Goal: Obtain resource: Download file/media

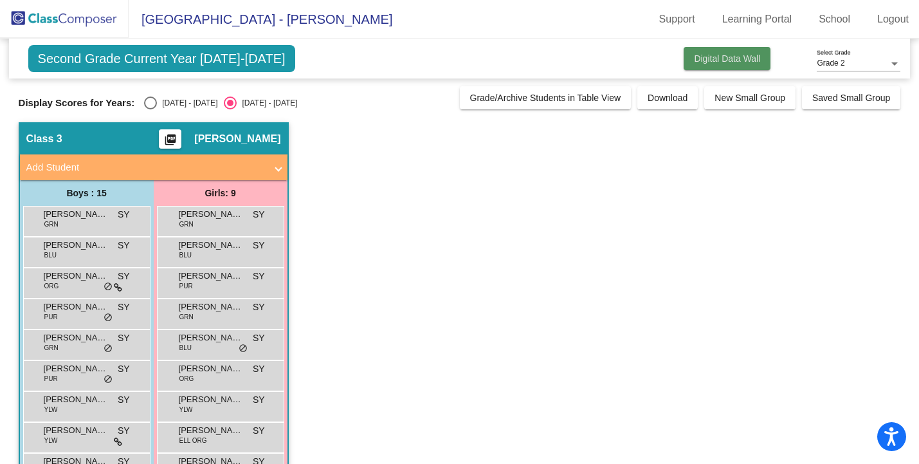
click at [729, 60] on span "Digital Data Wall" at bounding box center [727, 58] width 66 height 10
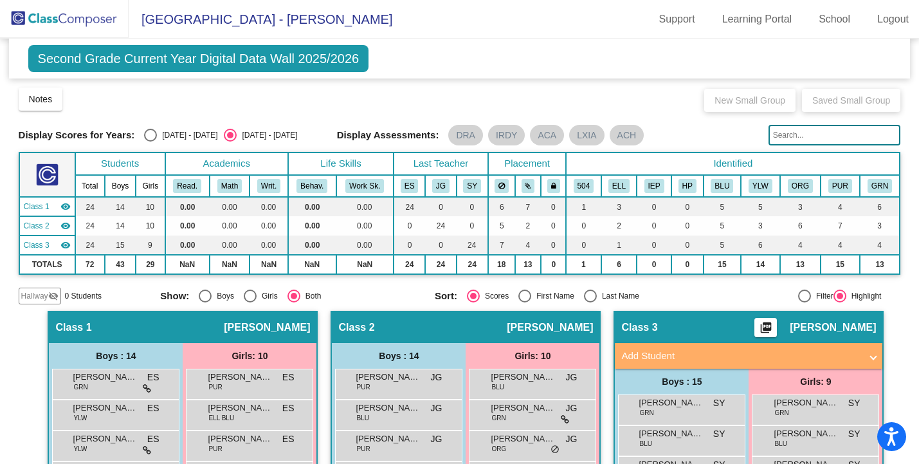
click at [666, 320] on div "Class 3 picture_as_pdf [PERSON_NAME]" at bounding box center [749, 327] width 268 height 31
click at [786, 330] on div "Class 3 picture_as_pdf [PERSON_NAME]" at bounding box center [749, 327] width 268 height 31
click at [795, 330] on span "[PERSON_NAME]" at bounding box center [833, 327] width 86 height 13
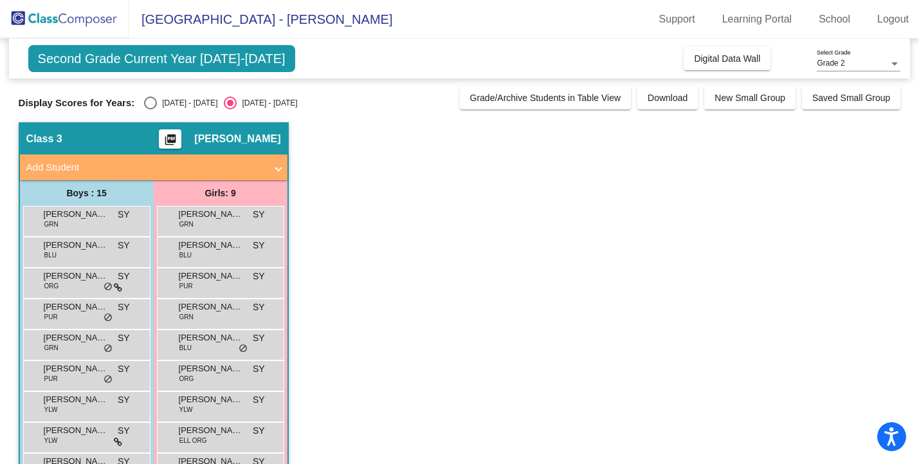
click at [237, 168] on mat-panel-title "Add Student" at bounding box center [145, 167] width 239 height 15
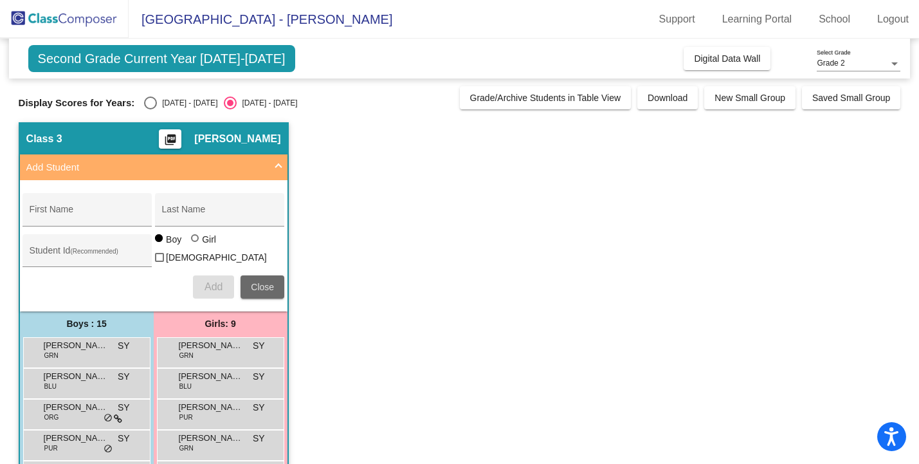
click at [263, 277] on button "Close" at bounding box center [263, 286] width 44 height 23
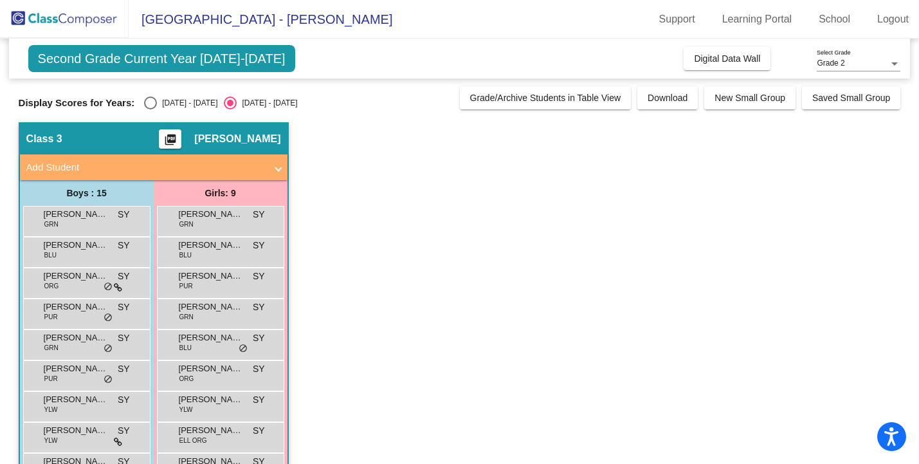
scroll to position [9, 0]
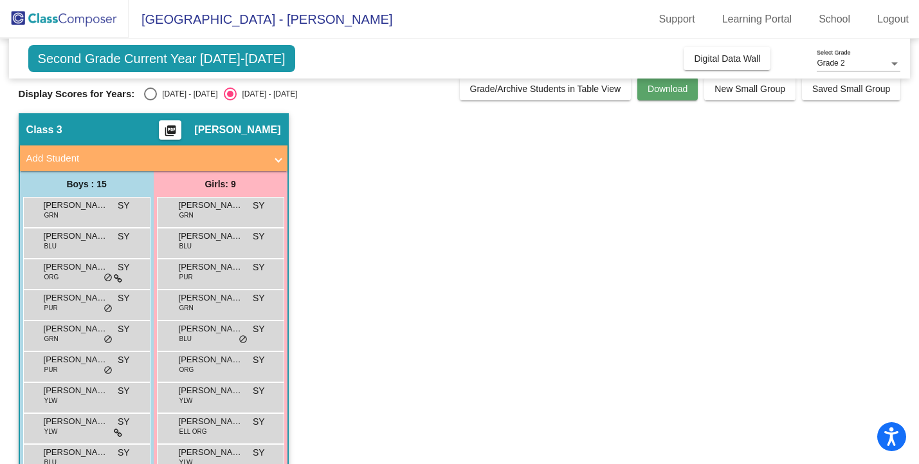
click at [671, 91] on span "Download" at bounding box center [668, 89] width 40 height 10
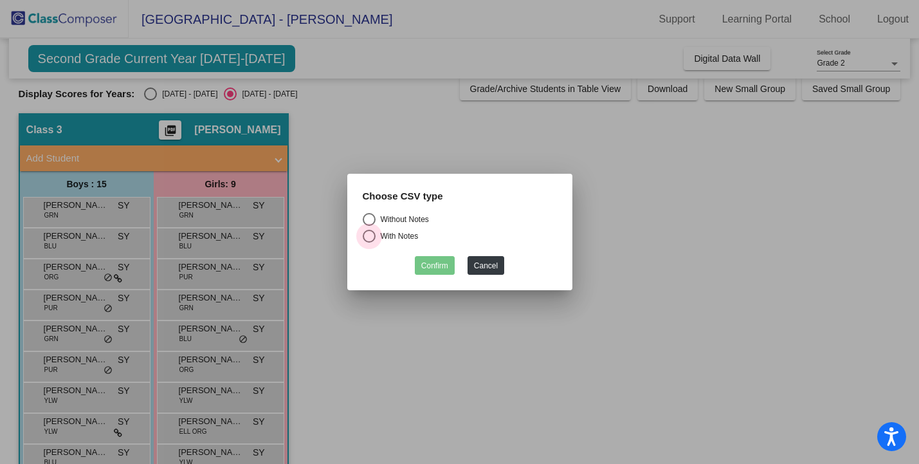
click at [381, 236] on div "With Notes" at bounding box center [397, 236] width 43 height 12
click at [369, 243] on input "With Notes" at bounding box center [369, 243] width 1 height 1
radio input "true"
click at [381, 223] on div "Without Notes" at bounding box center [402, 220] width 53 height 12
click at [369, 226] on input "Without Notes" at bounding box center [369, 226] width 1 height 1
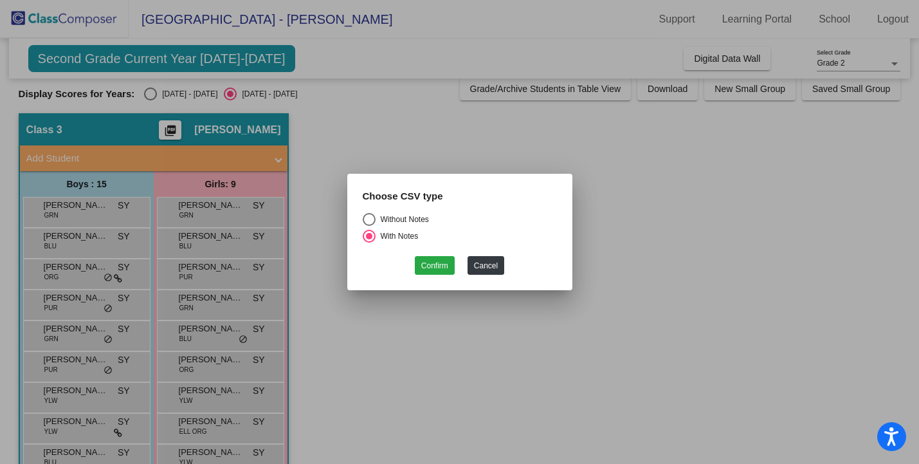
radio input "true"
click at [431, 269] on button "Confirm" at bounding box center [435, 265] width 40 height 19
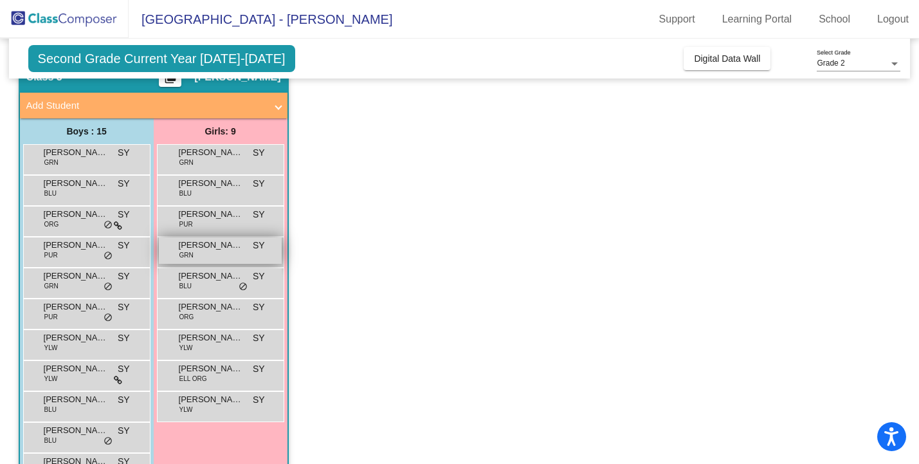
scroll to position [63, 0]
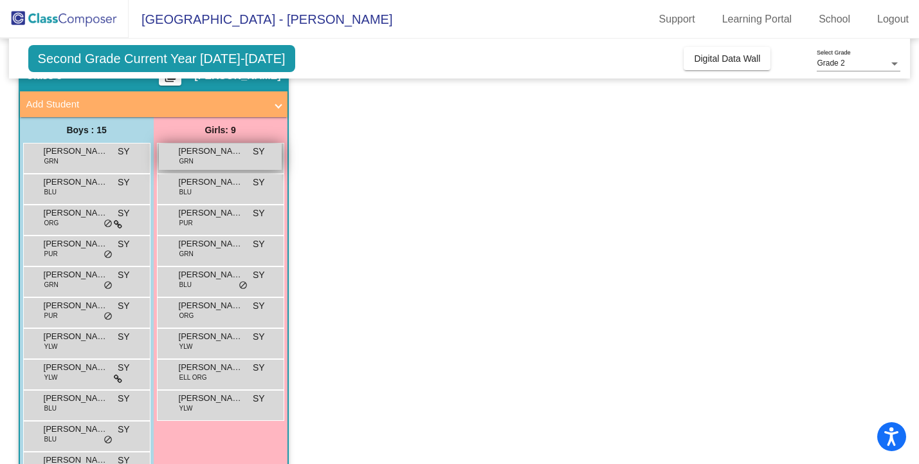
click at [217, 163] on div "[PERSON_NAME] Vadalamudi GRN SY lock do_not_disturb_alt" at bounding box center [220, 156] width 123 height 26
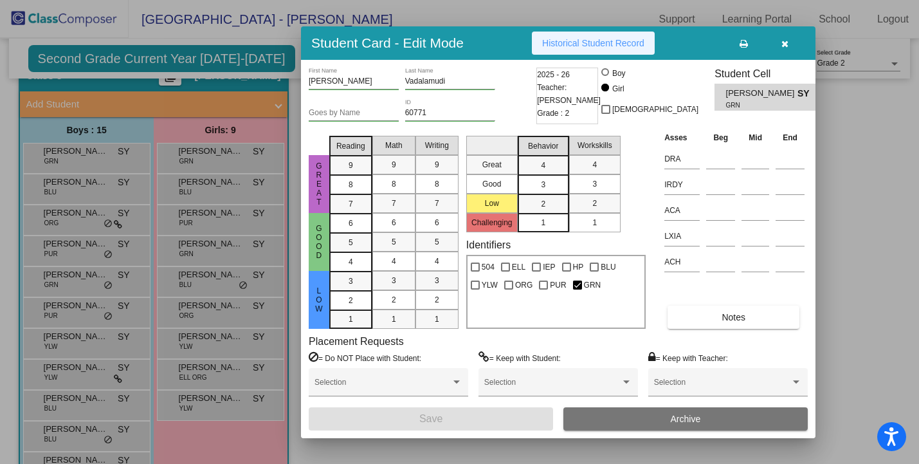
click at [558, 47] on span "Historical Student Record" at bounding box center [593, 43] width 102 height 10
click at [221, 185] on div at bounding box center [459, 232] width 919 height 464
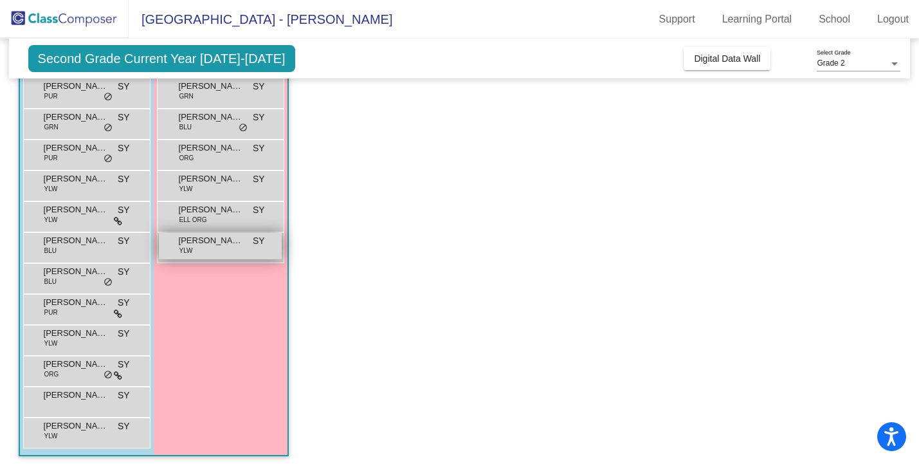
scroll to position [226, 0]
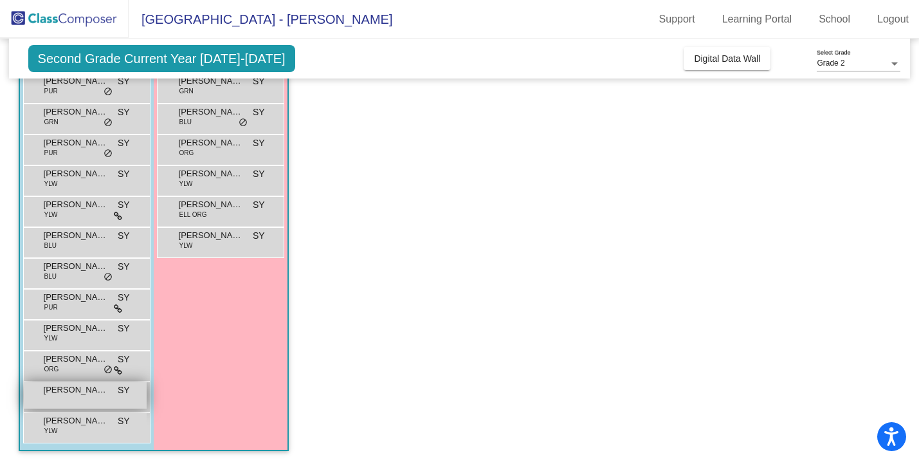
click at [81, 396] on div "[PERSON_NAME] lock do_not_disturb_alt" at bounding box center [85, 395] width 123 height 26
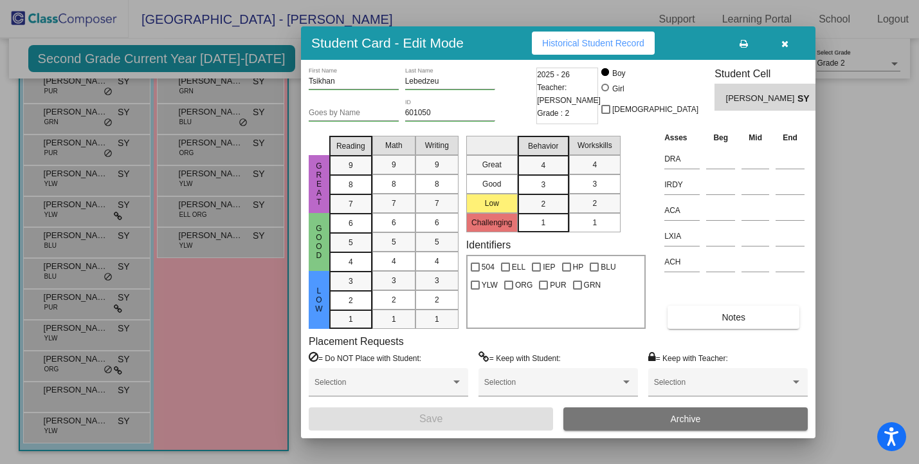
click at [580, 44] on span "Historical Student Record" at bounding box center [593, 43] width 102 height 10
click at [198, 375] on div at bounding box center [459, 232] width 919 height 464
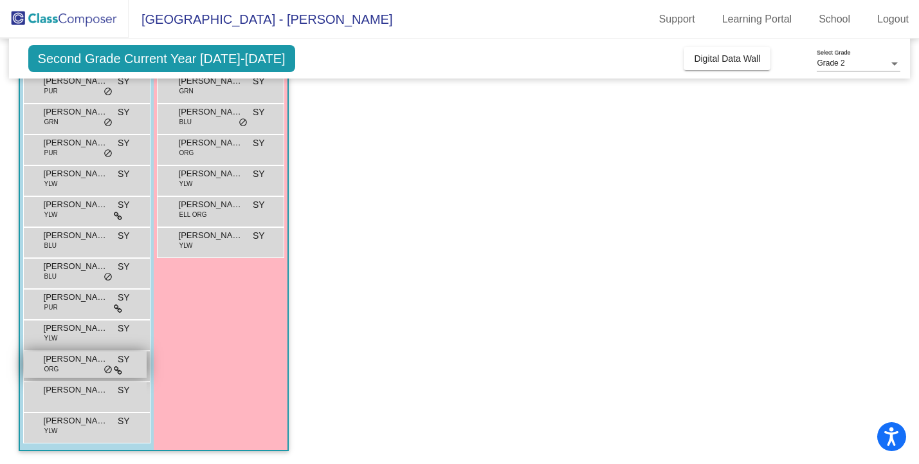
click at [84, 372] on div "[PERSON_NAME] ORG SY lock do_not_disturb_alt" at bounding box center [85, 364] width 123 height 26
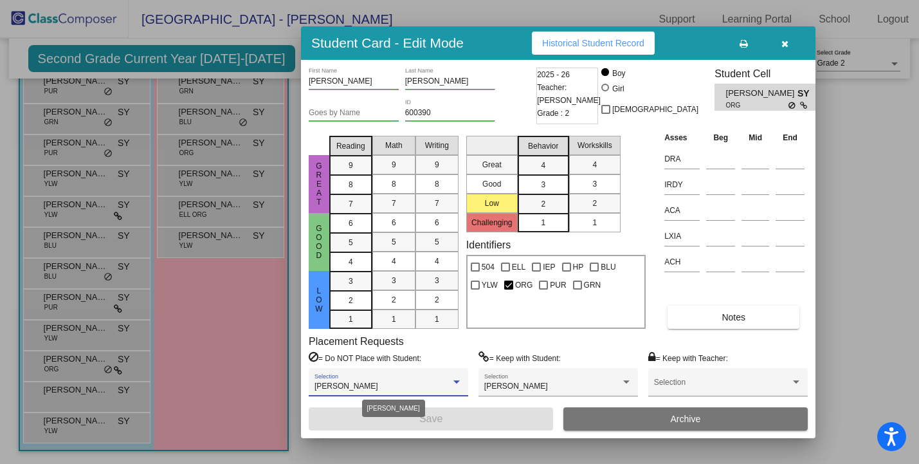
click at [455, 387] on div "[PERSON_NAME]" at bounding box center [389, 386] width 148 height 9
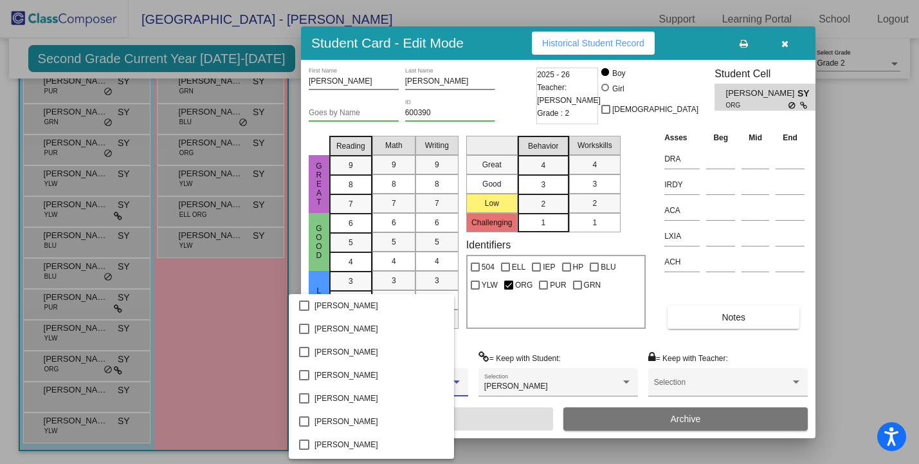
scroll to position [1239, 0]
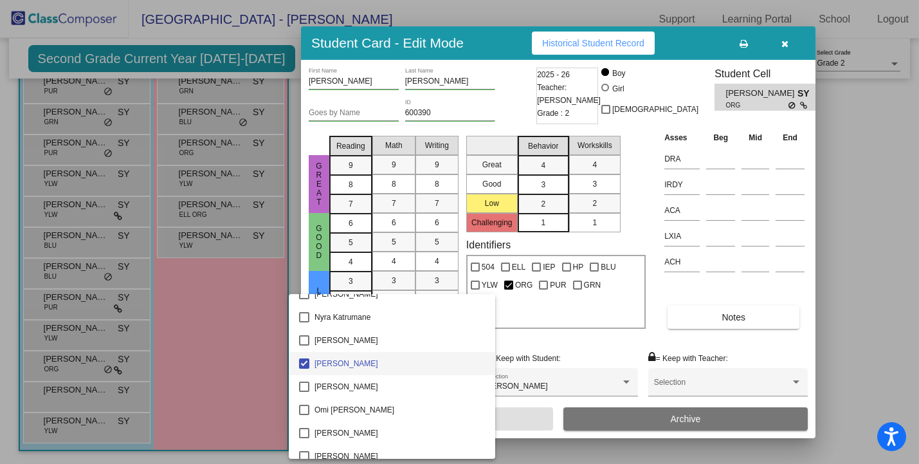
click at [570, 342] on div at bounding box center [459, 232] width 919 height 464
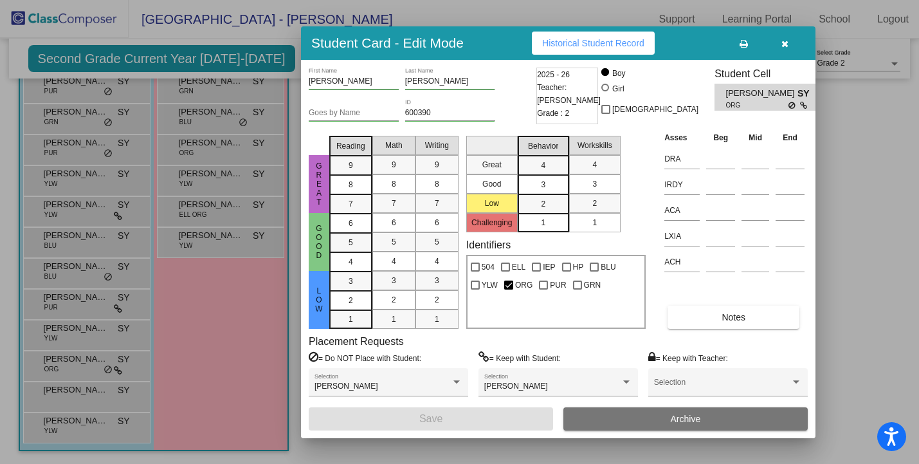
scroll to position [0, 0]
click at [596, 344] on div "Placement Requests = Do NOT Place with Student: [PERSON_NAME] Selection = Keep …" at bounding box center [558, 371] width 499 height 72
click at [782, 46] on icon "button" at bounding box center [785, 43] width 7 height 9
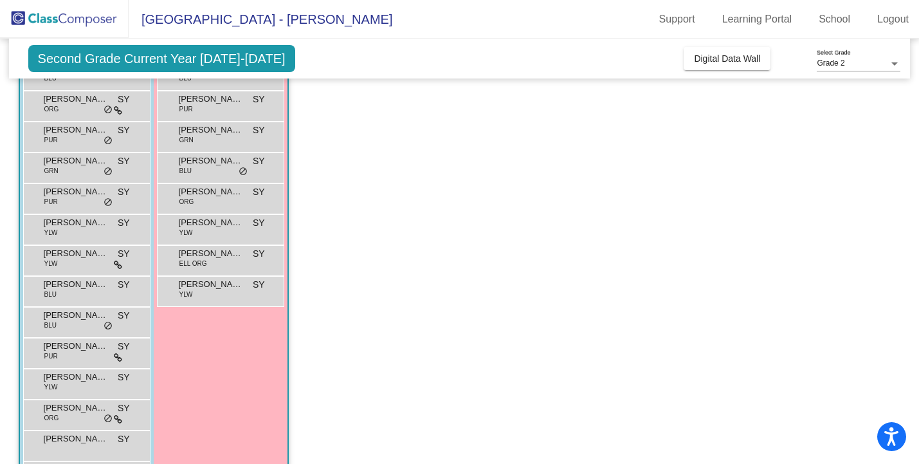
scroll to position [176, 0]
click at [80, 327] on div "[PERSON_NAME] [PERSON_NAME] BLU SY lock do_not_disturb_alt" at bounding box center [85, 322] width 123 height 26
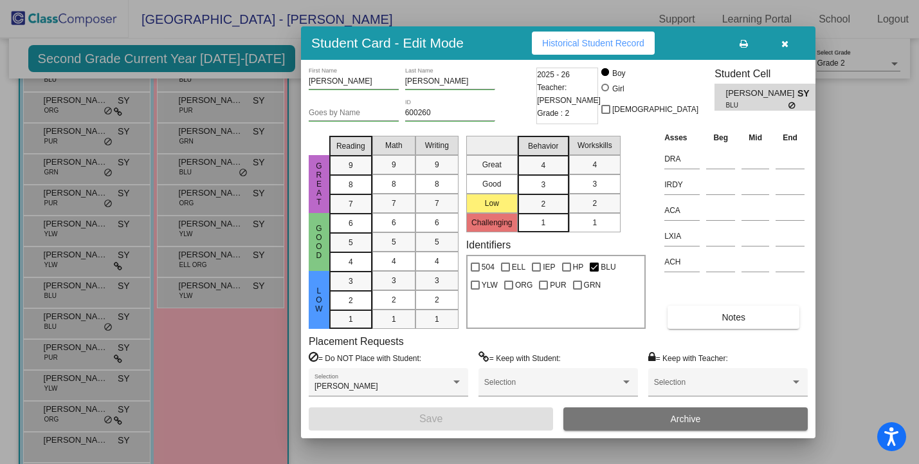
click at [788, 41] on icon "button" at bounding box center [785, 43] width 7 height 9
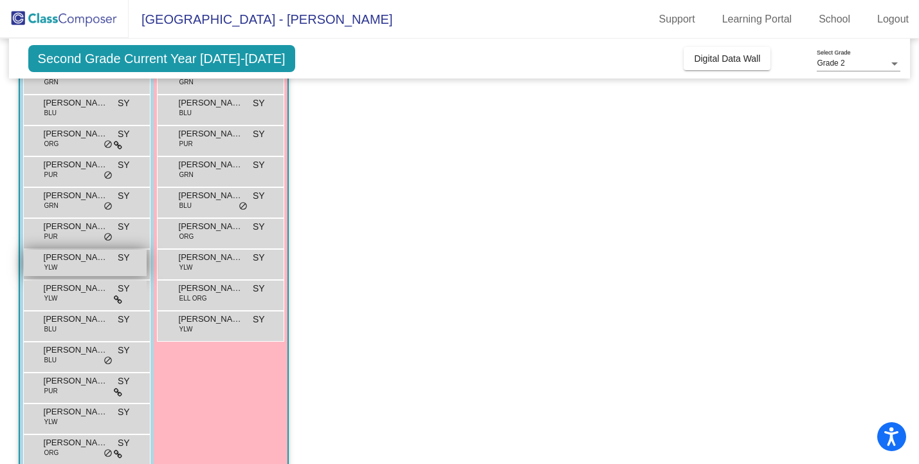
scroll to position [131, 0]
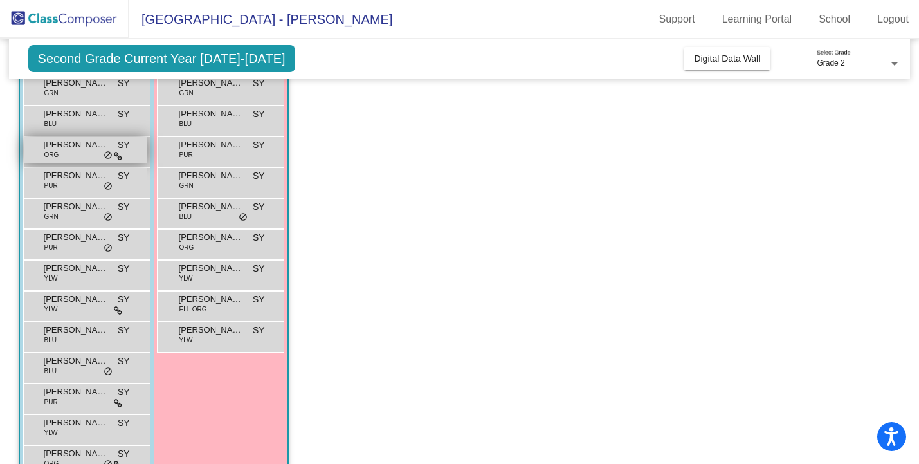
click at [74, 155] on div "[PERSON_NAME] ORG SY lock do_not_disturb_alt" at bounding box center [85, 150] width 123 height 26
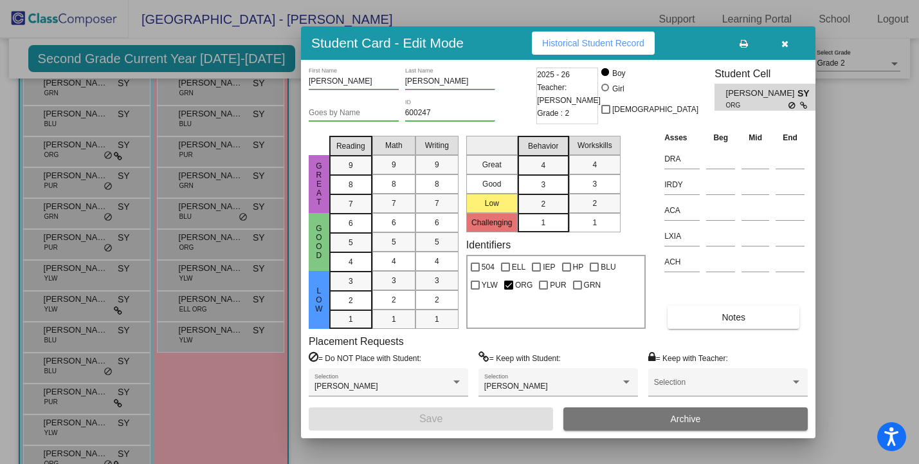
click at [784, 44] on icon "button" at bounding box center [785, 43] width 7 height 9
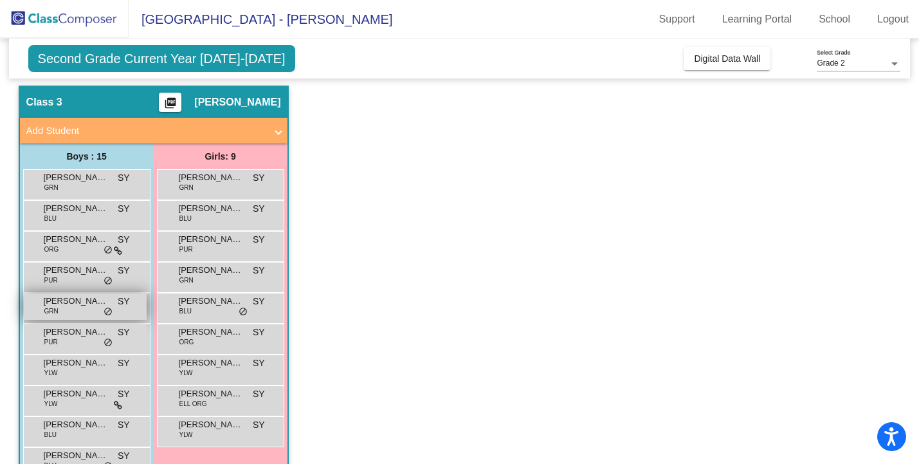
scroll to position [33, 0]
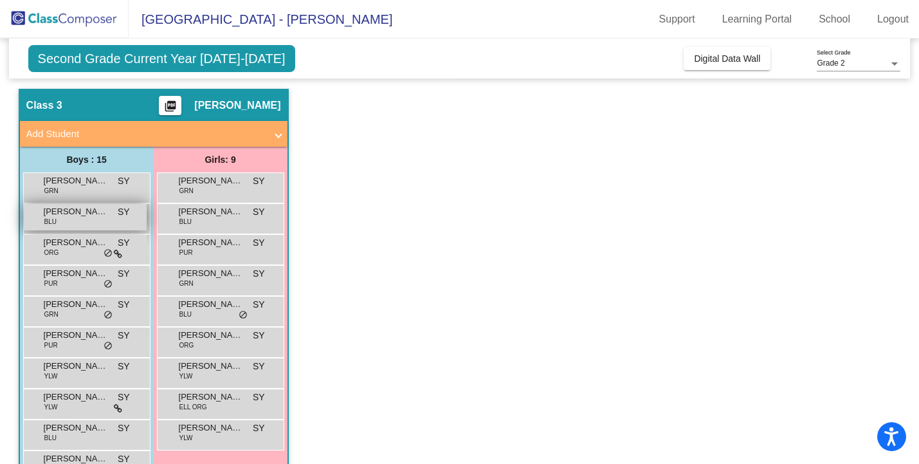
click at [78, 221] on div "[PERSON_NAME] BLU SY lock do_not_disturb_alt" at bounding box center [85, 217] width 123 height 26
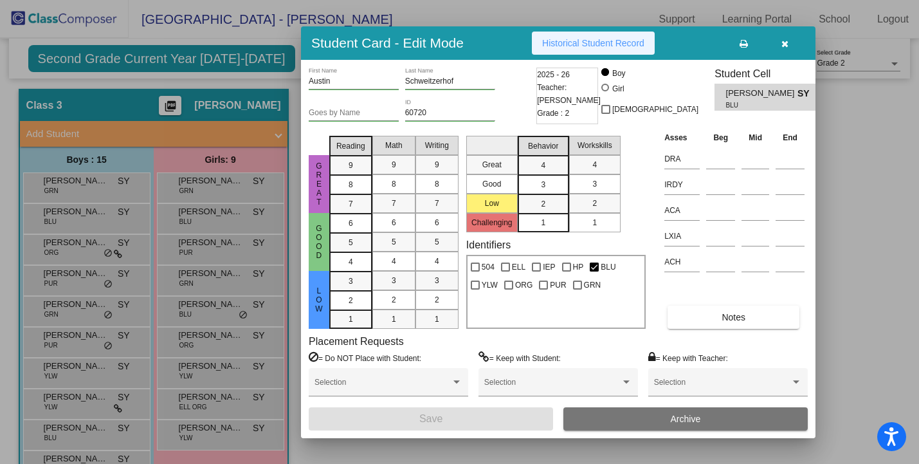
click at [569, 46] on span "Historical Student Record" at bounding box center [593, 43] width 102 height 10
